Goal: Use online tool/utility: Utilize a website feature to perform a specific function

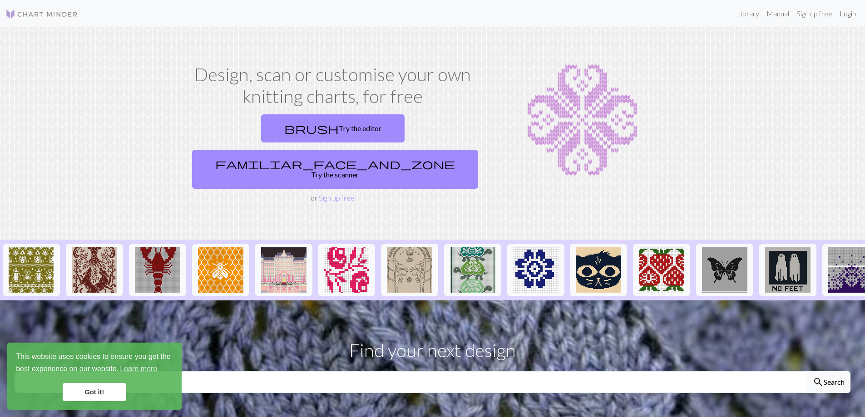
click at [849, 17] on link "Login" at bounding box center [848, 14] width 24 height 18
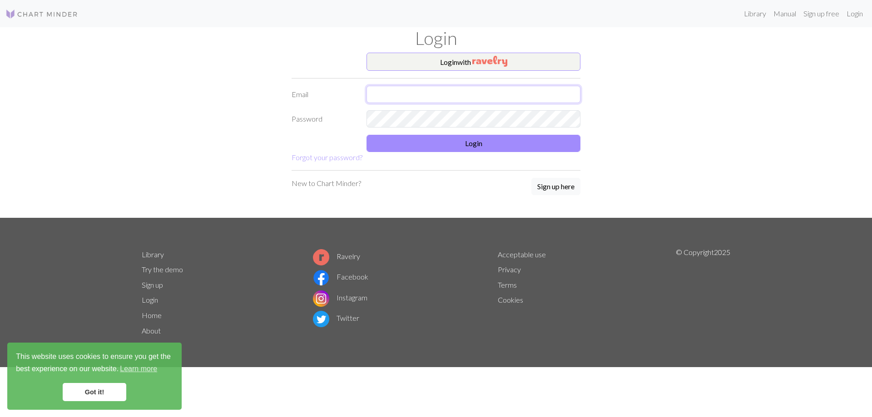
click at [445, 91] on input "text" at bounding box center [473, 94] width 214 height 17
type input "[EMAIL_ADDRESS][DOMAIN_NAME]"
click at [464, 147] on button "Login" at bounding box center [473, 143] width 214 height 17
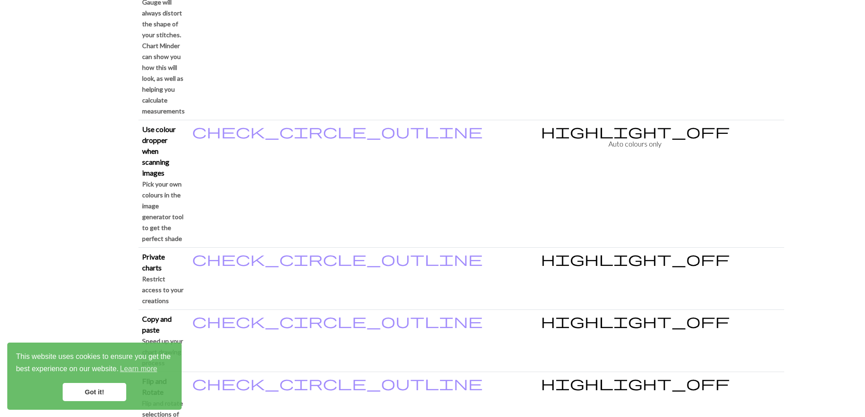
scroll to position [925, 0]
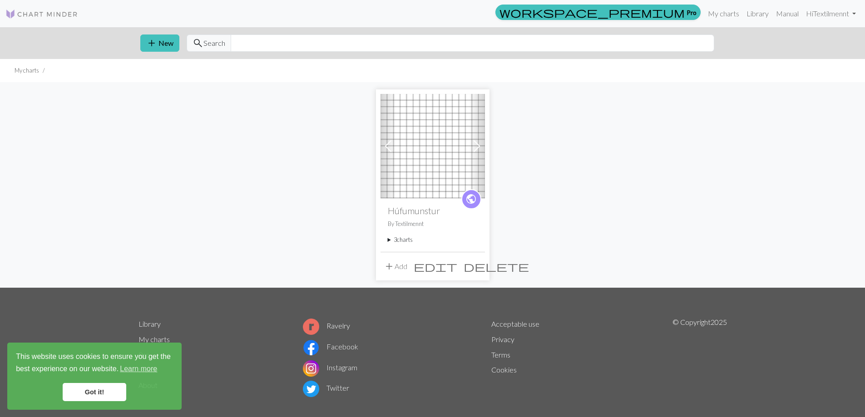
click at [389, 268] on span "add" at bounding box center [389, 266] width 11 height 13
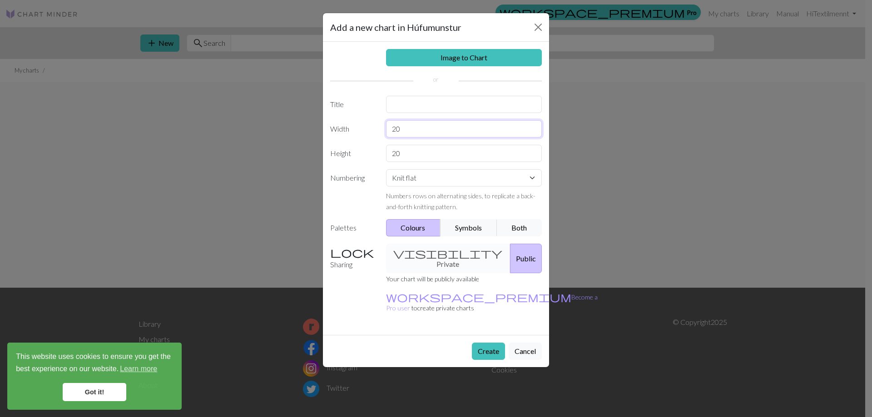
drag, startPoint x: 405, startPoint y: 133, endPoint x: 350, endPoint y: 134, distance: 55.0
click at [368, 135] on div "Width 20" at bounding box center [436, 128] width 223 height 17
type input "16"
drag, startPoint x: 404, startPoint y: 153, endPoint x: 335, endPoint y: 153, distance: 69.0
click at [335, 153] on div "Height 20" at bounding box center [436, 153] width 223 height 17
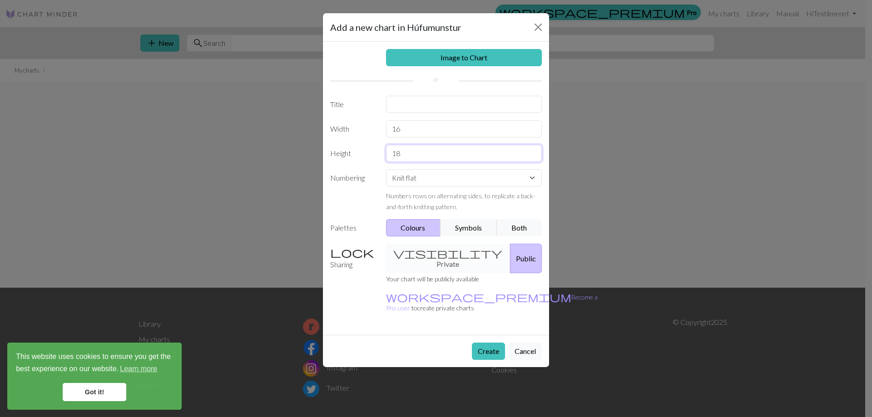
type input "18"
click at [530, 179] on select "Knit flat Knit in the round Lace knitting Cross stitch" at bounding box center [464, 177] width 156 height 17
select select "round"
click at [386, 169] on select "Knit flat Knit in the round Lace knitting Cross stitch" at bounding box center [464, 177] width 156 height 17
click at [458, 253] on div "visibility Private Public" at bounding box center [464, 259] width 167 height 30
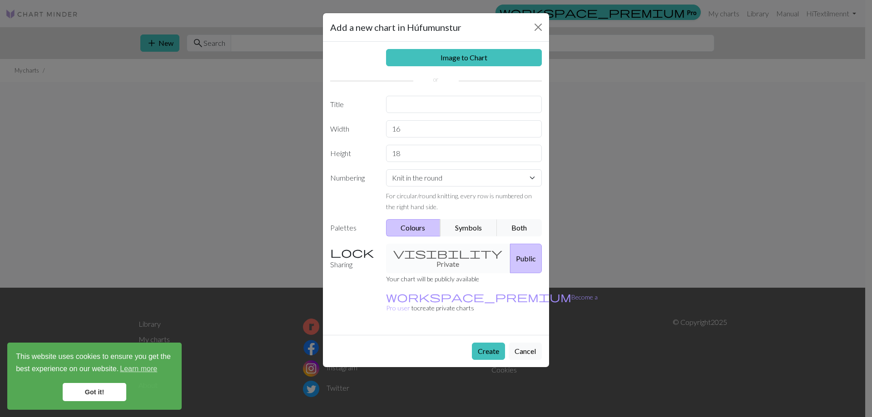
click at [510, 251] on button "Public" at bounding box center [526, 259] width 32 height 30
click at [484, 343] on button "Create" at bounding box center [488, 351] width 33 height 17
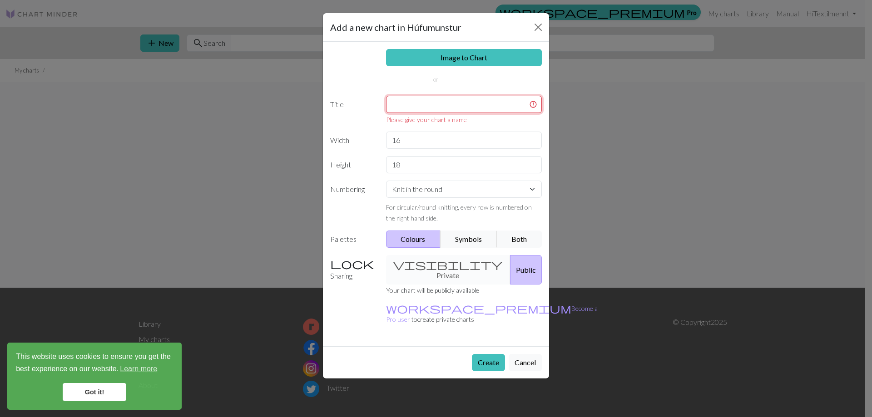
click at [462, 109] on input "text" at bounding box center [464, 104] width 156 height 17
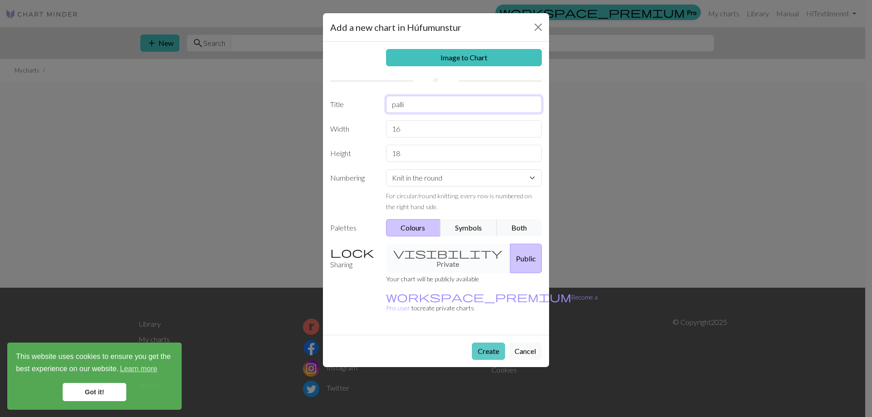
type input "palli"
click at [475, 343] on button "Create" at bounding box center [488, 351] width 33 height 17
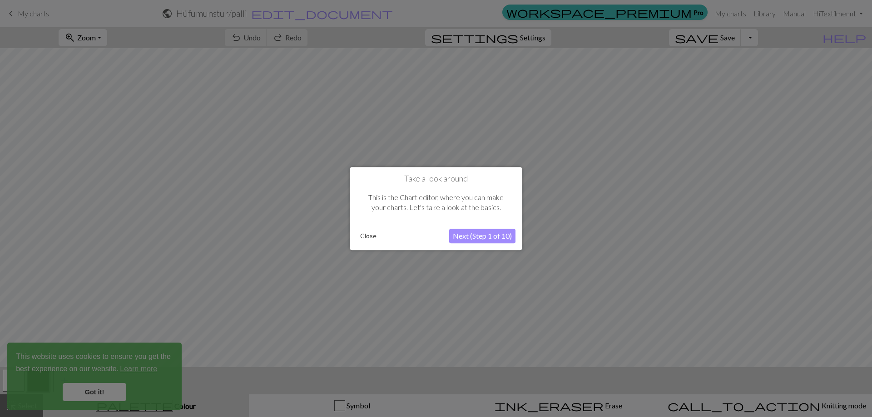
click at [470, 240] on button "Next (Step 1 of 10)" at bounding box center [482, 236] width 66 height 15
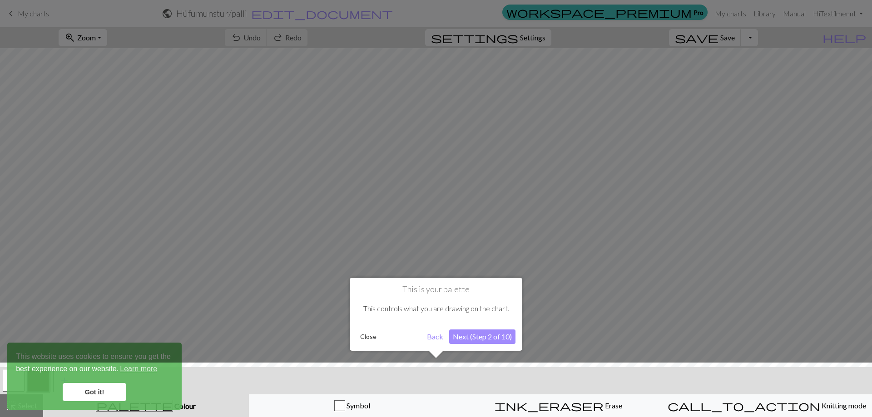
click at [455, 333] on button "Next (Step 2 of 10)" at bounding box center [482, 337] width 66 height 15
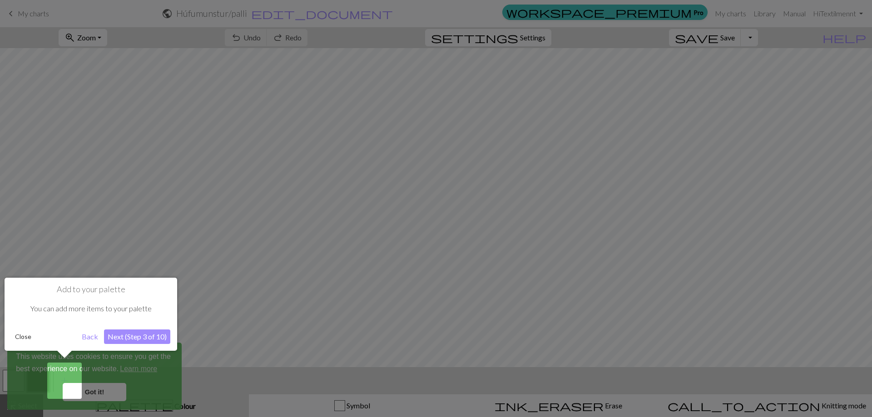
click at [455, 333] on div at bounding box center [436, 208] width 872 height 417
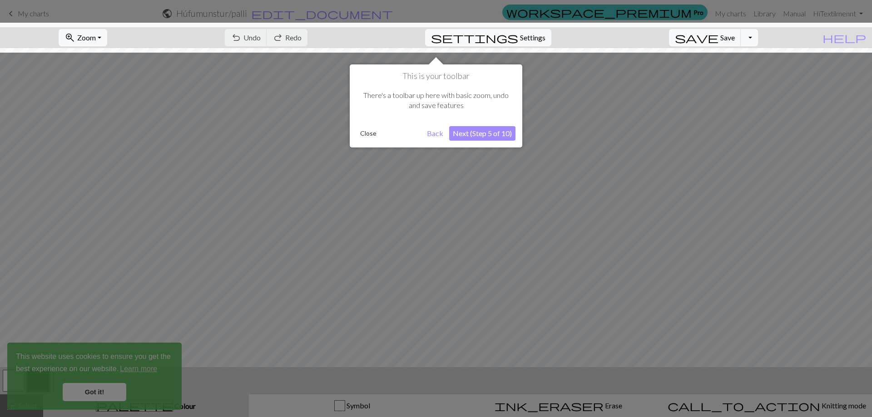
click at [455, 333] on div at bounding box center [436, 208] width 872 height 417
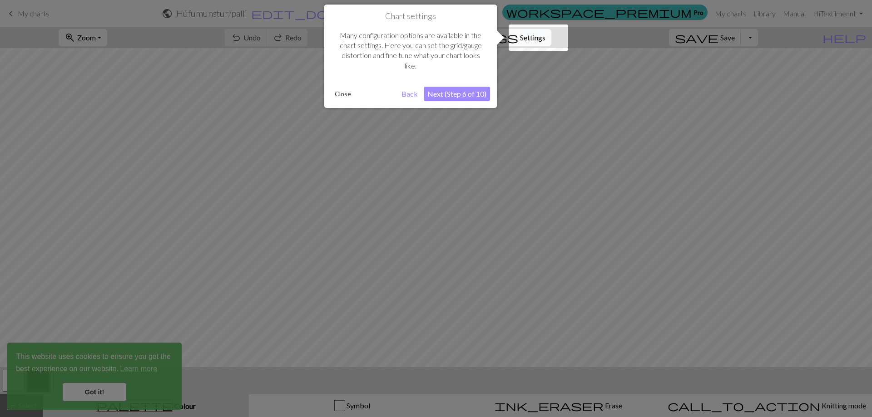
click at [455, 333] on div at bounding box center [436, 208] width 872 height 417
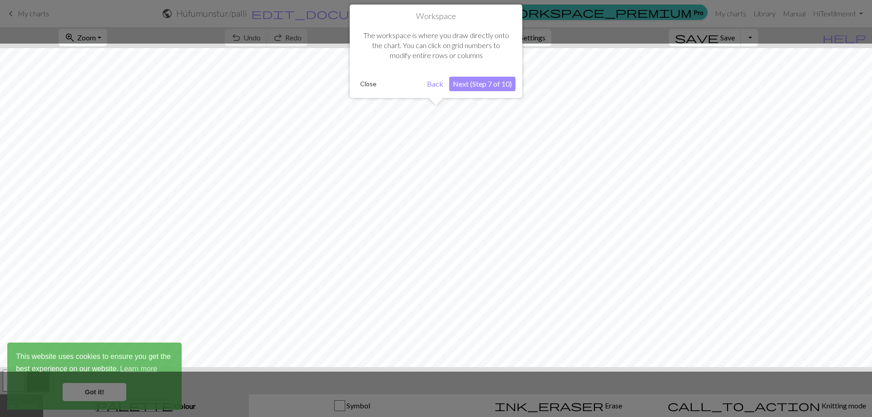
click at [455, 333] on div at bounding box center [435, 208] width 881 height 328
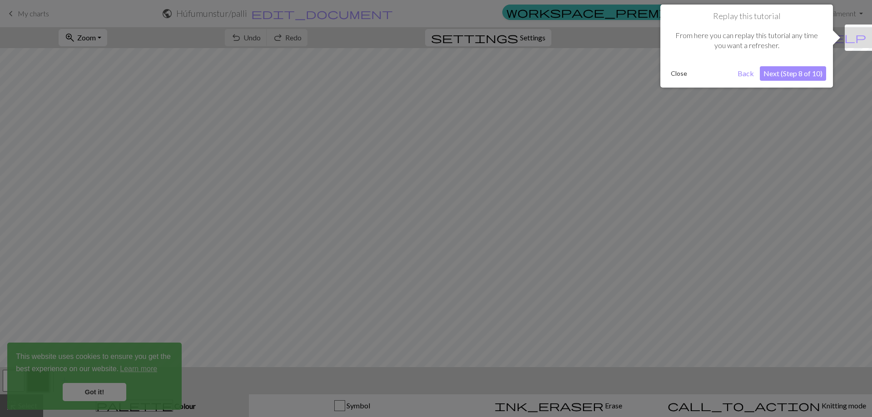
click at [455, 333] on div at bounding box center [436, 208] width 872 height 417
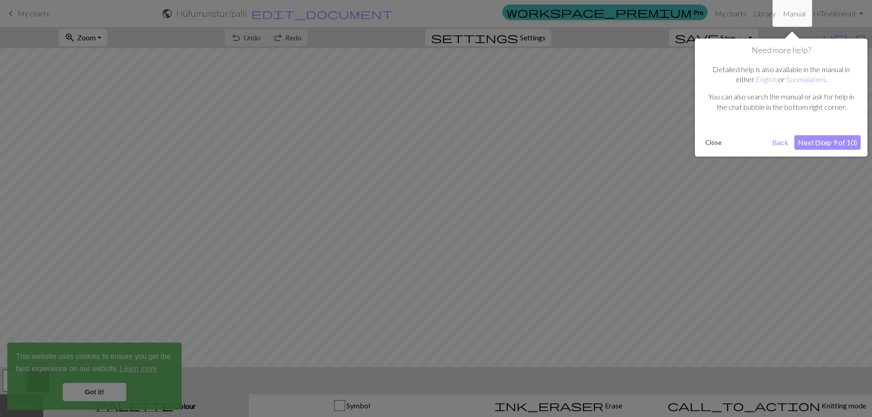
click at [455, 333] on div at bounding box center [436, 208] width 872 height 417
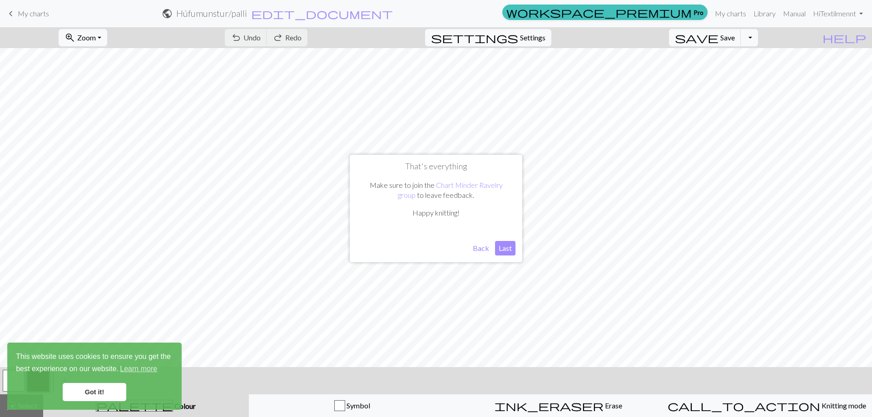
click at [507, 248] on button "Last" at bounding box center [505, 248] width 20 height 15
click at [94, 393] on link "Got it!" at bounding box center [95, 392] width 64 height 18
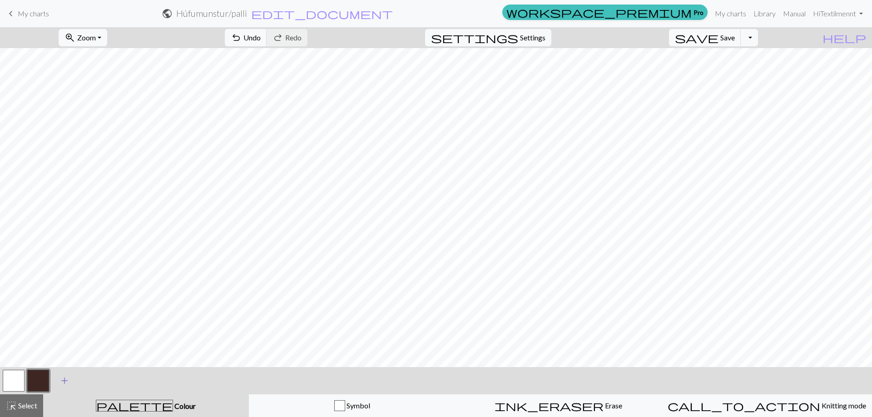
click at [63, 382] on span "add" at bounding box center [64, 381] width 11 height 13
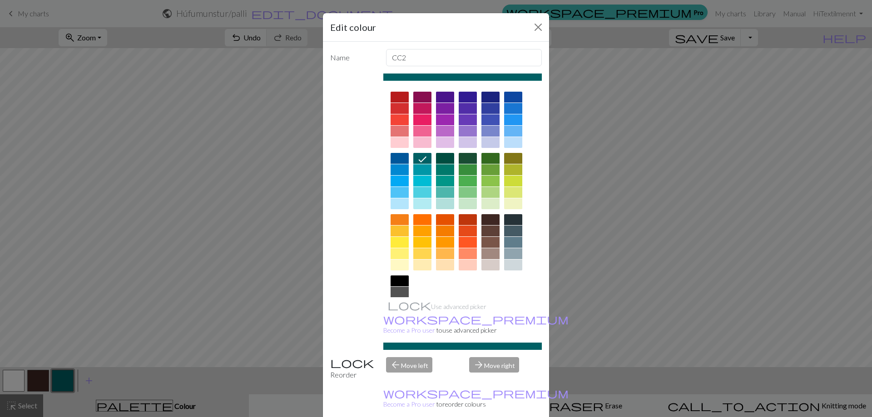
click at [534, 17] on div "Edit colour" at bounding box center [436, 27] width 226 height 29
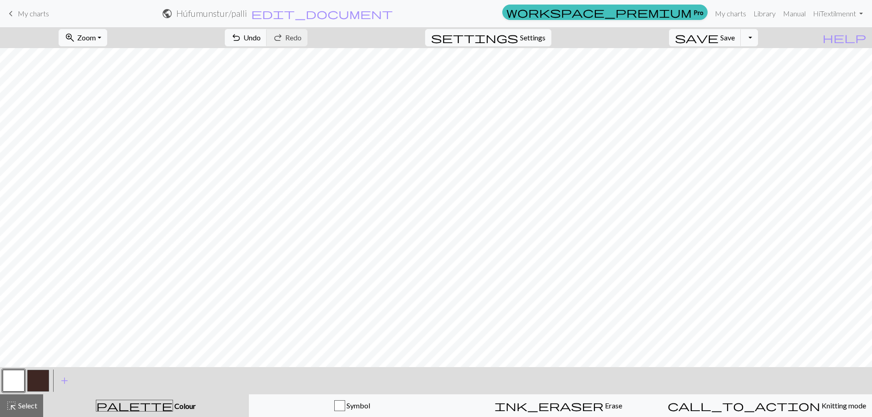
click at [17, 383] on button "button" at bounding box center [14, 381] width 22 height 22
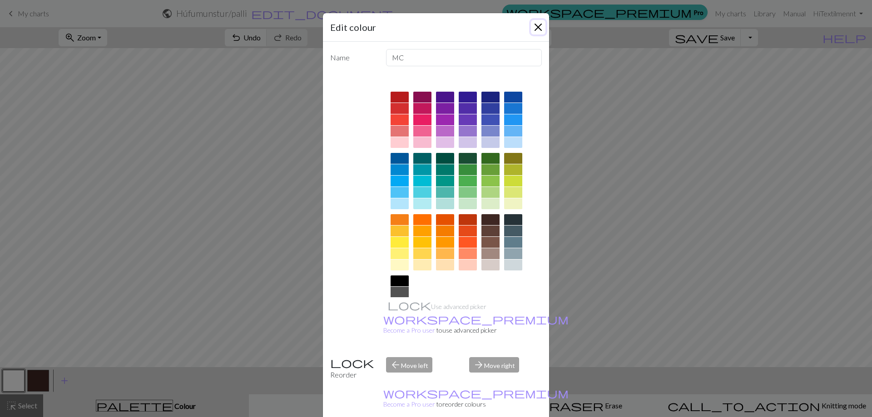
click at [532, 24] on button "Close" at bounding box center [538, 27] width 15 height 15
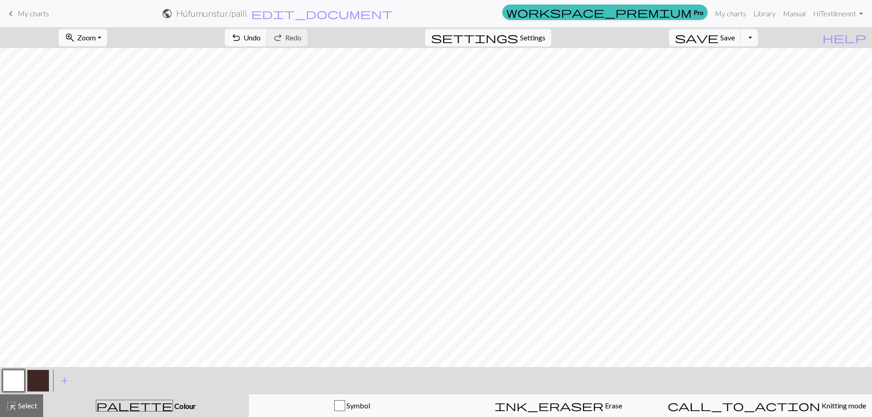
click at [45, 377] on button "button" at bounding box center [38, 381] width 22 height 22
click at [242, 38] on span "undo" at bounding box center [236, 37] width 11 height 13
click at [261, 38] on span "Undo" at bounding box center [251, 37] width 17 height 9
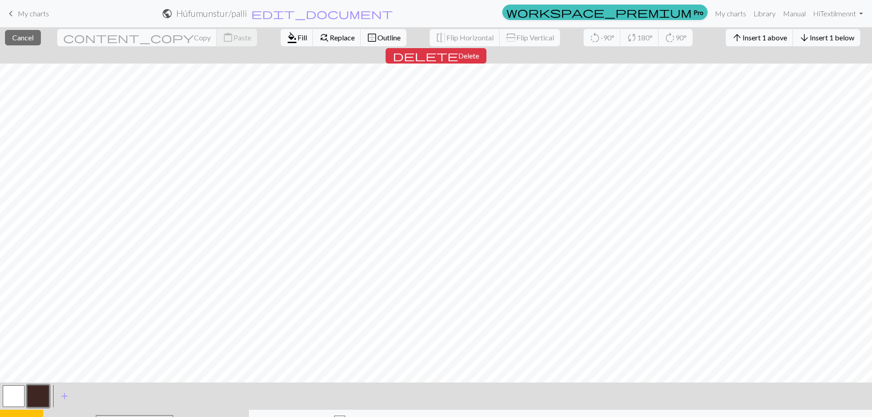
click at [40, 386] on button "button" at bounding box center [38, 397] width 22 height 22
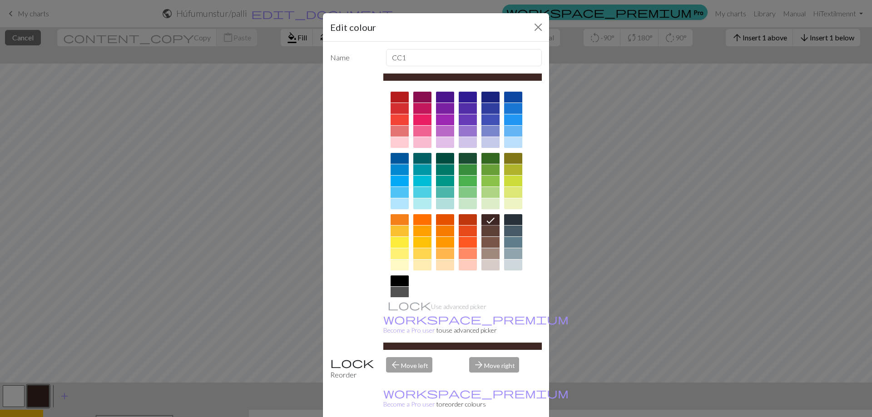
click at [488, 220] on icon at bounding box center [490, 220] width 11 height 11
click at [264, 257] on div "Edit colour Name CC1 Use advanced picker workspace_premium Become a Pro user to…" at bounding box center [436, 208] width 872 height 417
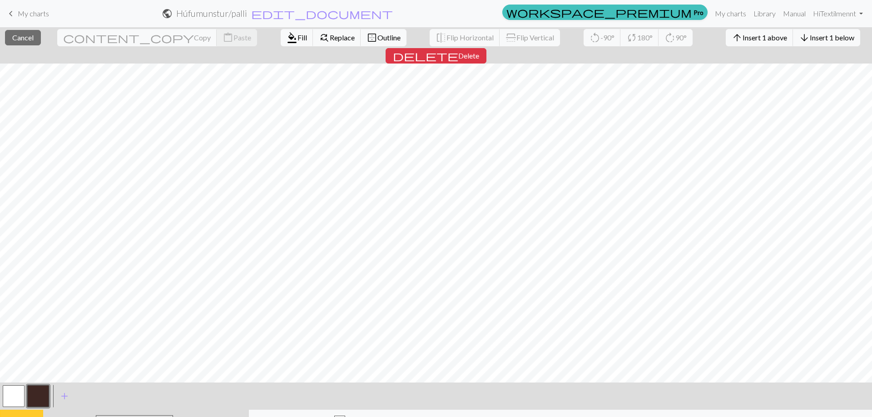
click at [38, 410] on button "highlight_alt Select Select" at bounding box center [21, 421] width 43 height 23
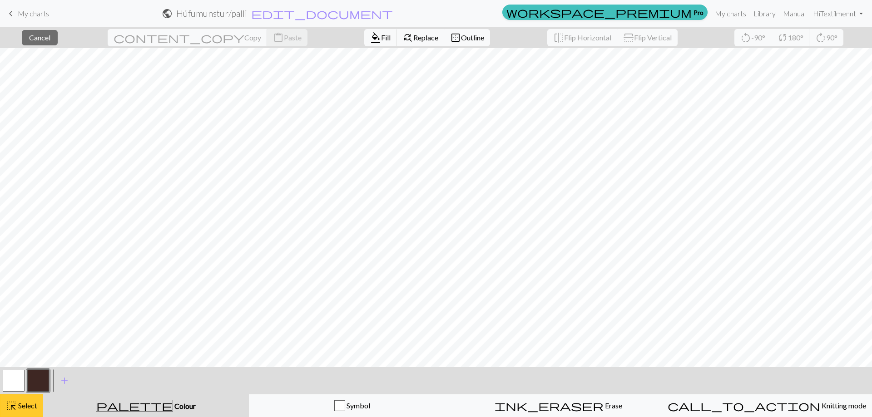
click at [30, 404] on span "Select" at bounding box center [27, 405] width 20 height 9
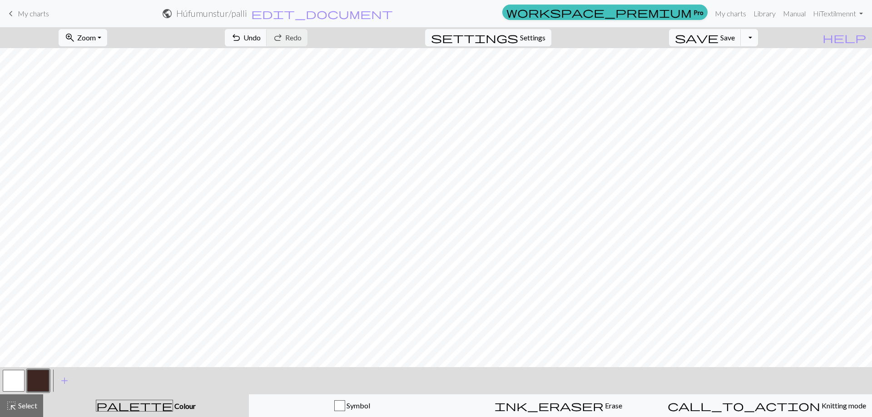
click at [758, 40] on button "Toggle Dropdown" at bounding box center [749, 37] width 17 height 17
click at [744, 72] on button "save_alt Download" at bounding box center [683, 72] width 150 height 15
click at [418, 33] on button "Download" at bounding box center [414, 29] width 44 height 17
